Goal: Information Seeking & Learning: Learn about a topic

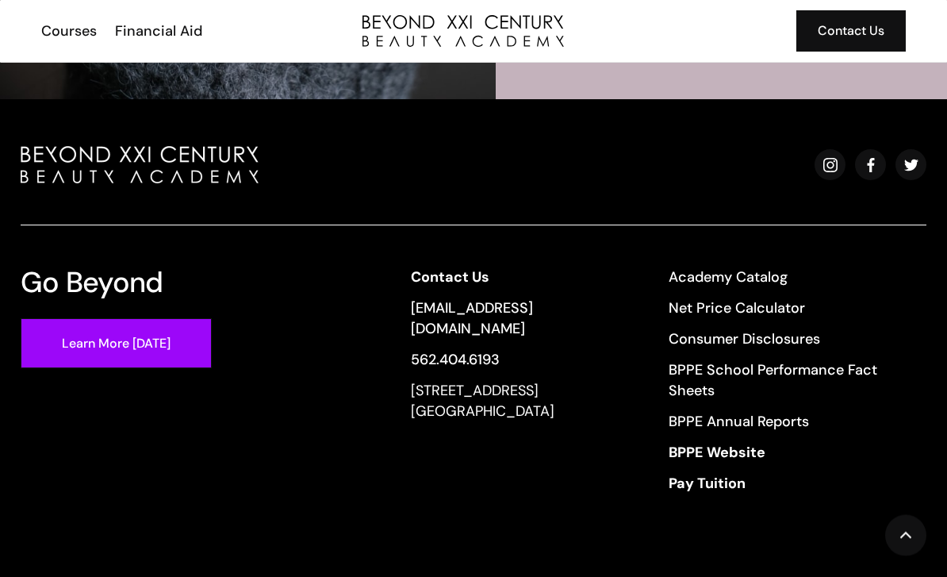
scroll to position [3568, 0]
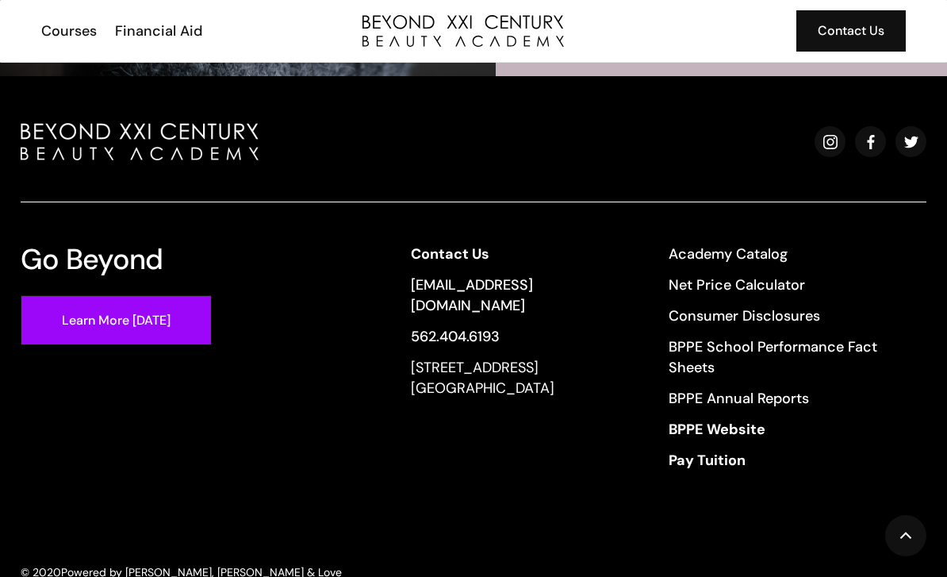
click at [725, 248] on link "Academy Catalog" at bounding box center [787, 254] width 237 height 21
click at [750, 288] on link "Net Price Calculator" at bounding box center [787, 284] width 237 height 21
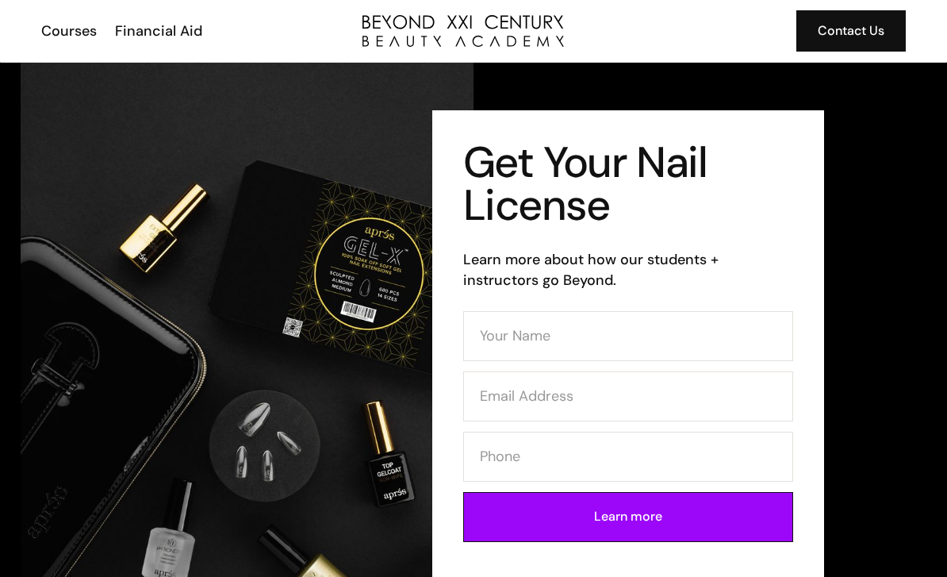
scroll to position [44, 0]
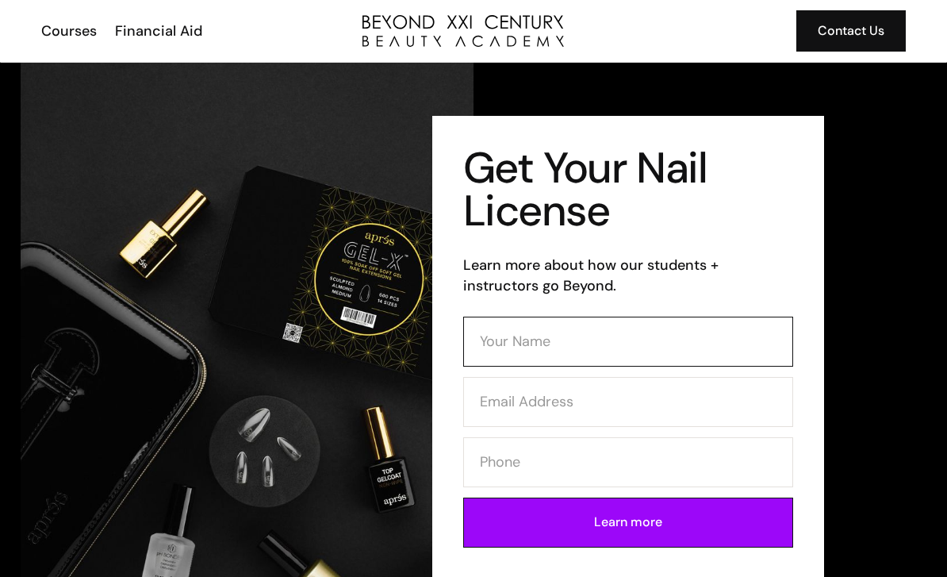
click at [583, 343] on input "Contact Form (Mani)" at bounding box center [628, 342] width 330 height 50
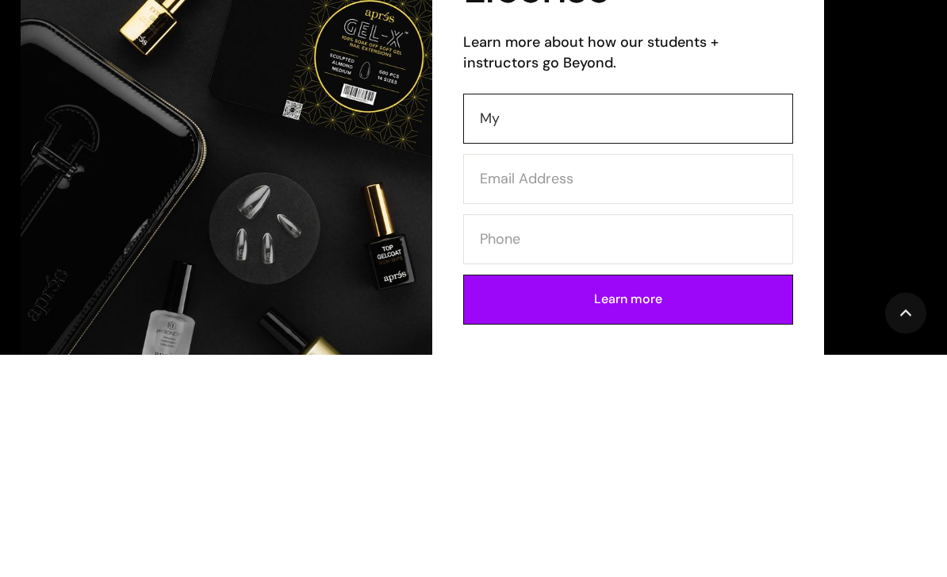
type input "Myr"
type input "[PERSON_NAME]"
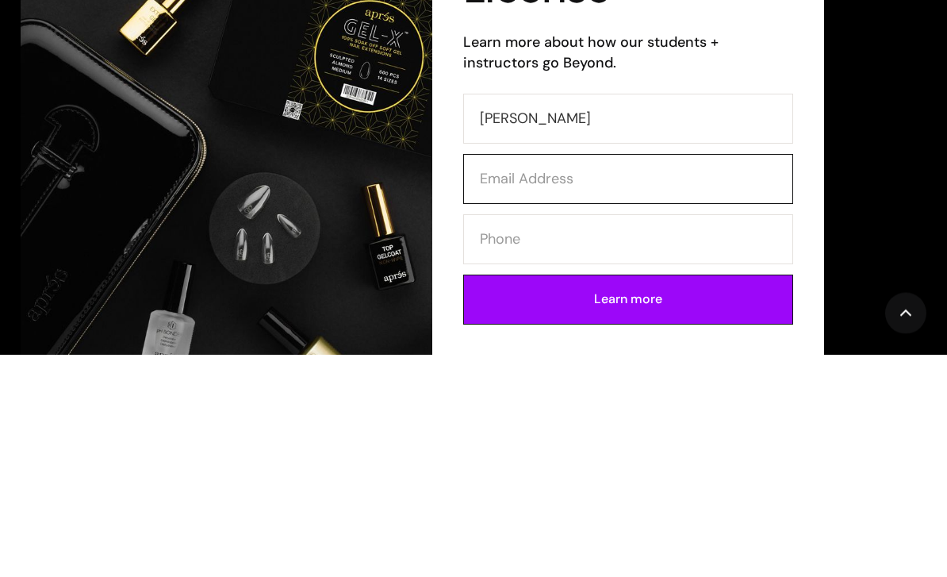
type input "[EMAIL_ADDRESS][DOMAIN_NAME]"
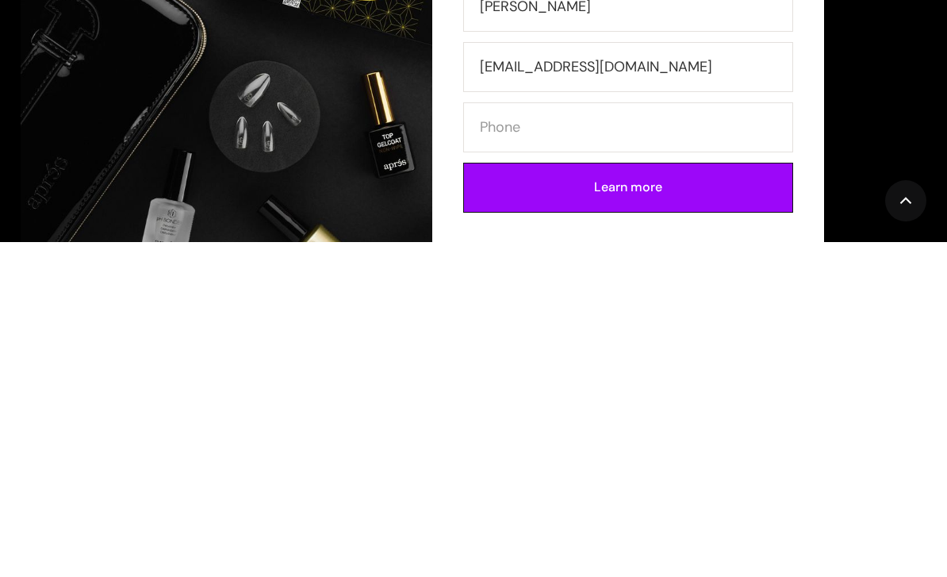
click at [717, 497] on input "Learn more" at bounding box center [628, 522] width 330 height 50
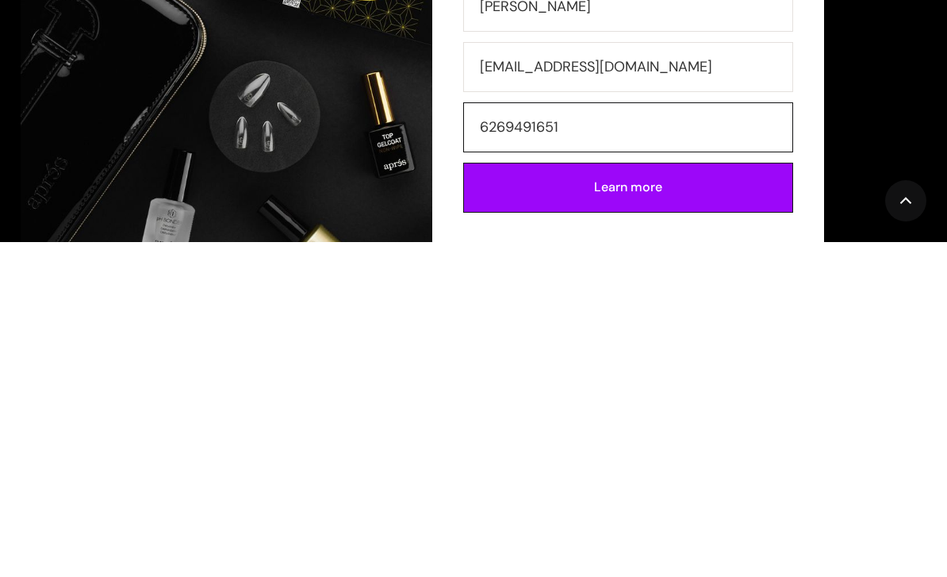
type input "6269491651"
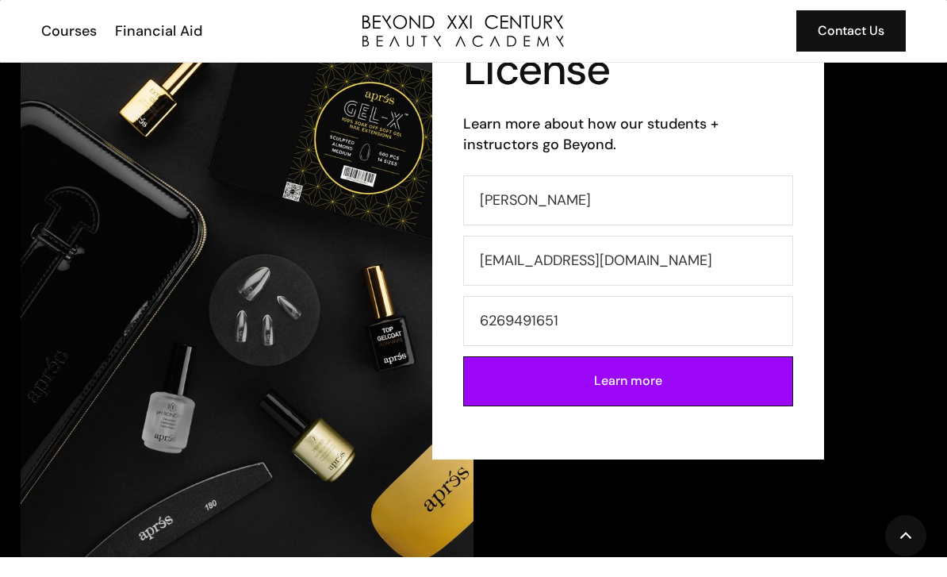
scroll to position [192, 0]
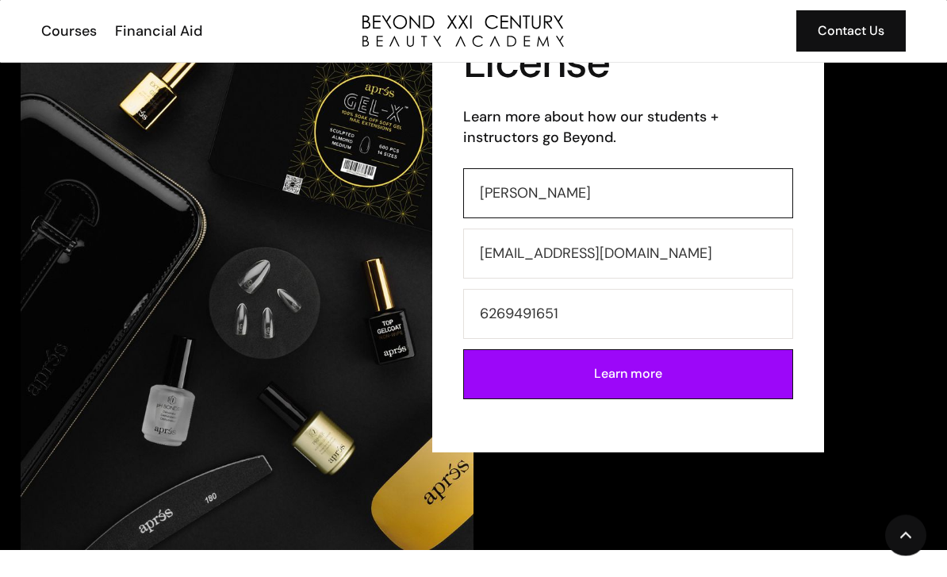
click at [652, 201] on input "[PERSON_NAME]" at bounding box center [628, 194] width 330 height 50
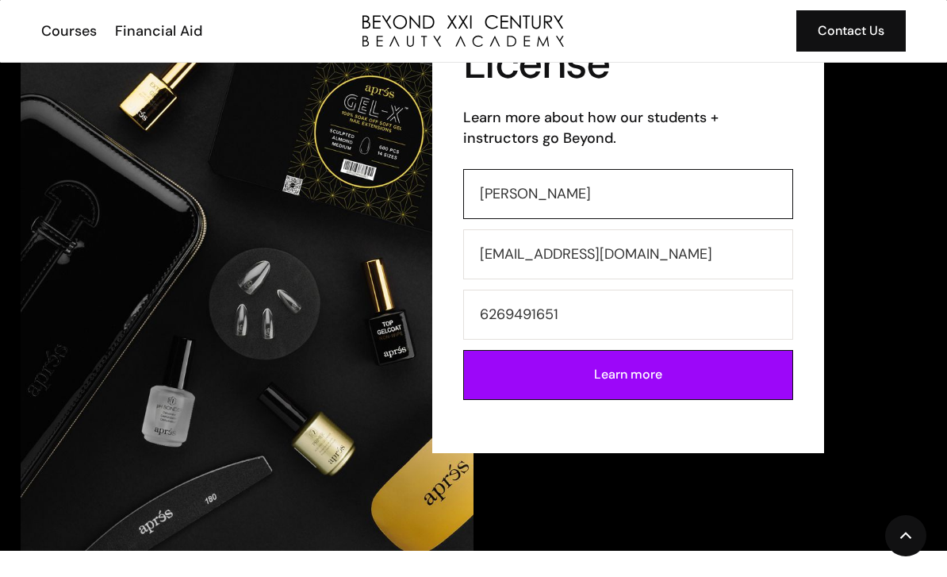
type input "[PERSON_NAME]"
click at [75, 33] on div "Courses" at bounding box center [69, 31] width 56 height 21
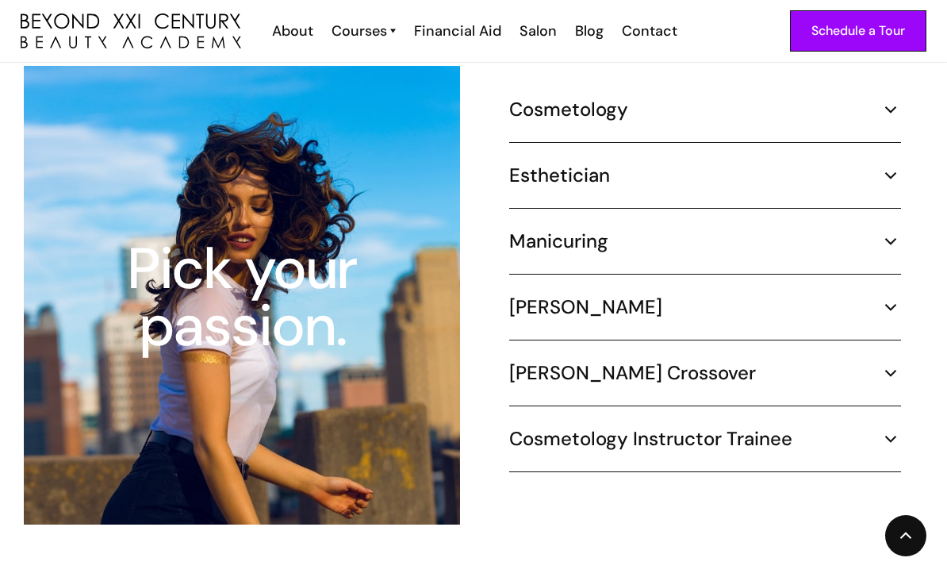
scroll to position [1514, 0]
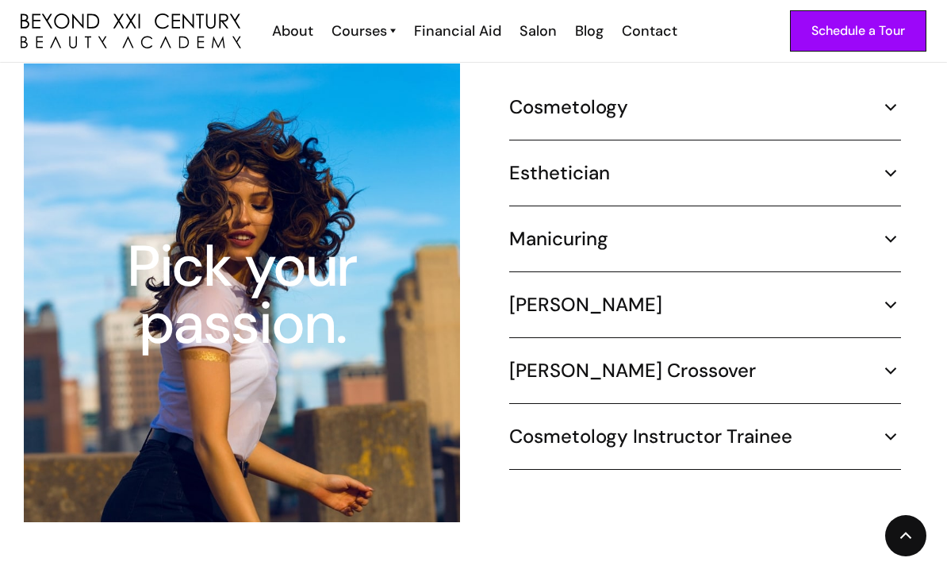
click at [881, 228] on img at bounding box center [891, 238] width 21 height 21
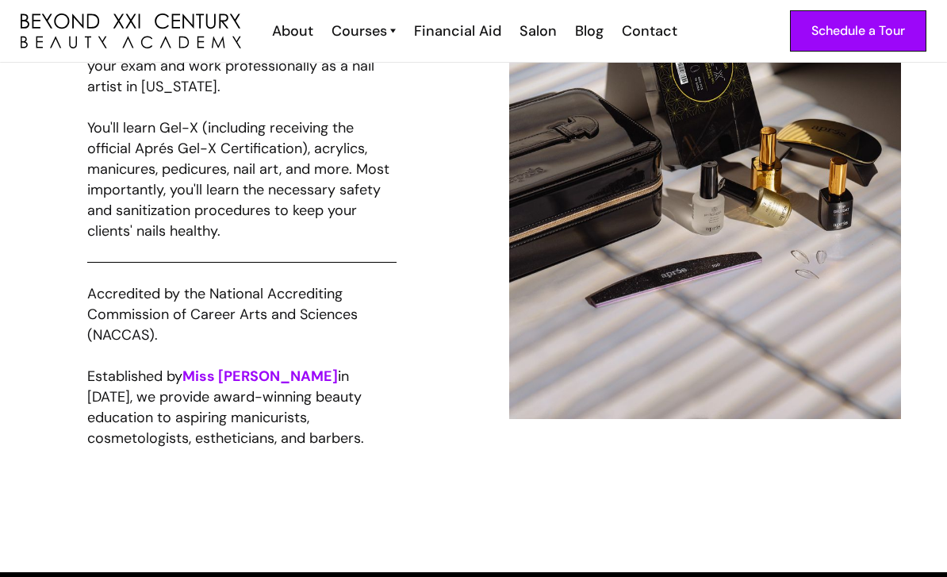
scroll to position [1017, 0]
